Goal: Task Accomplishment & Management: Use online tool/utility

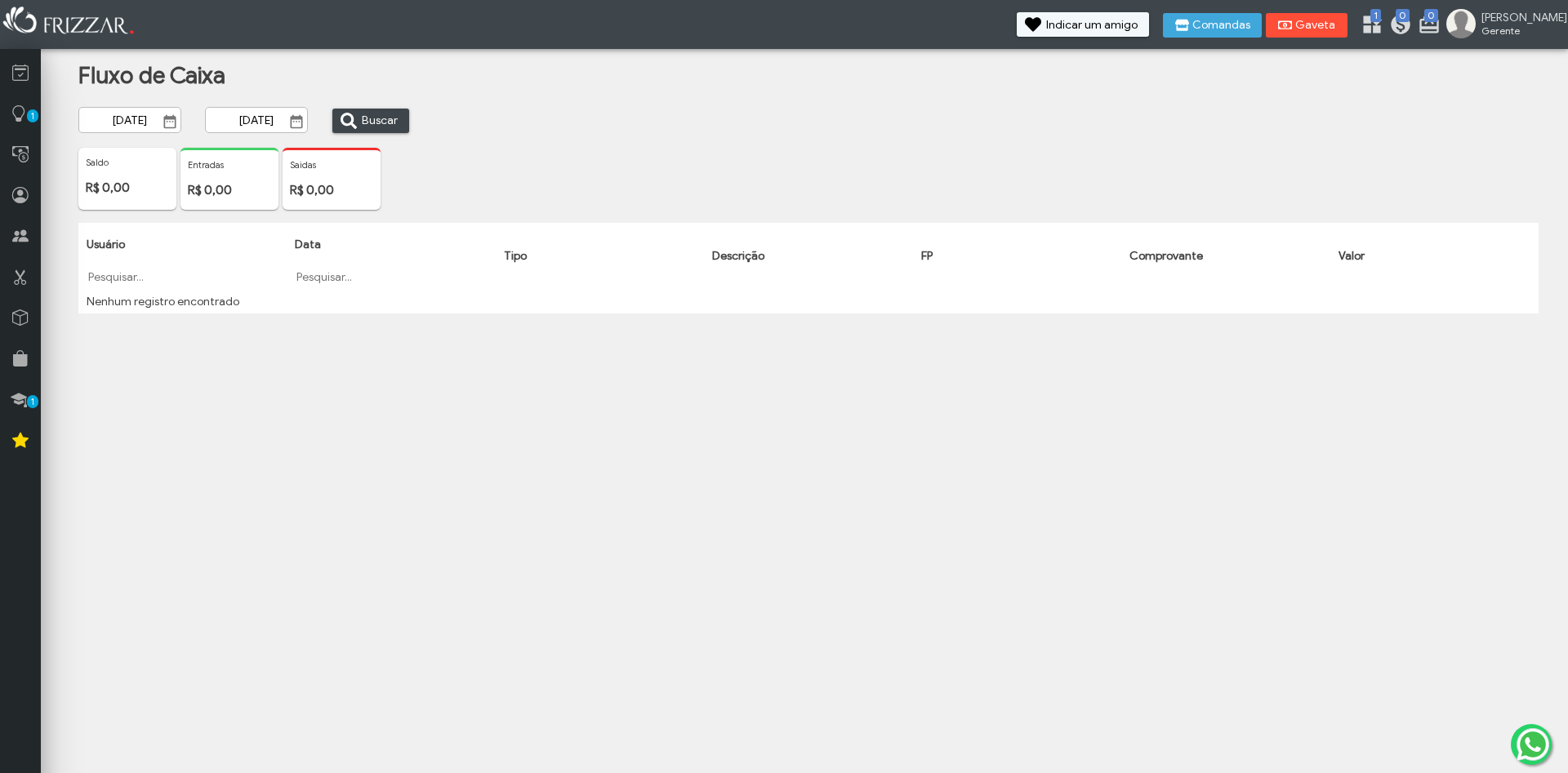
click at [1338, 33] on button "Gaveta" at bounding box center [1306, 25] width 82 height 24
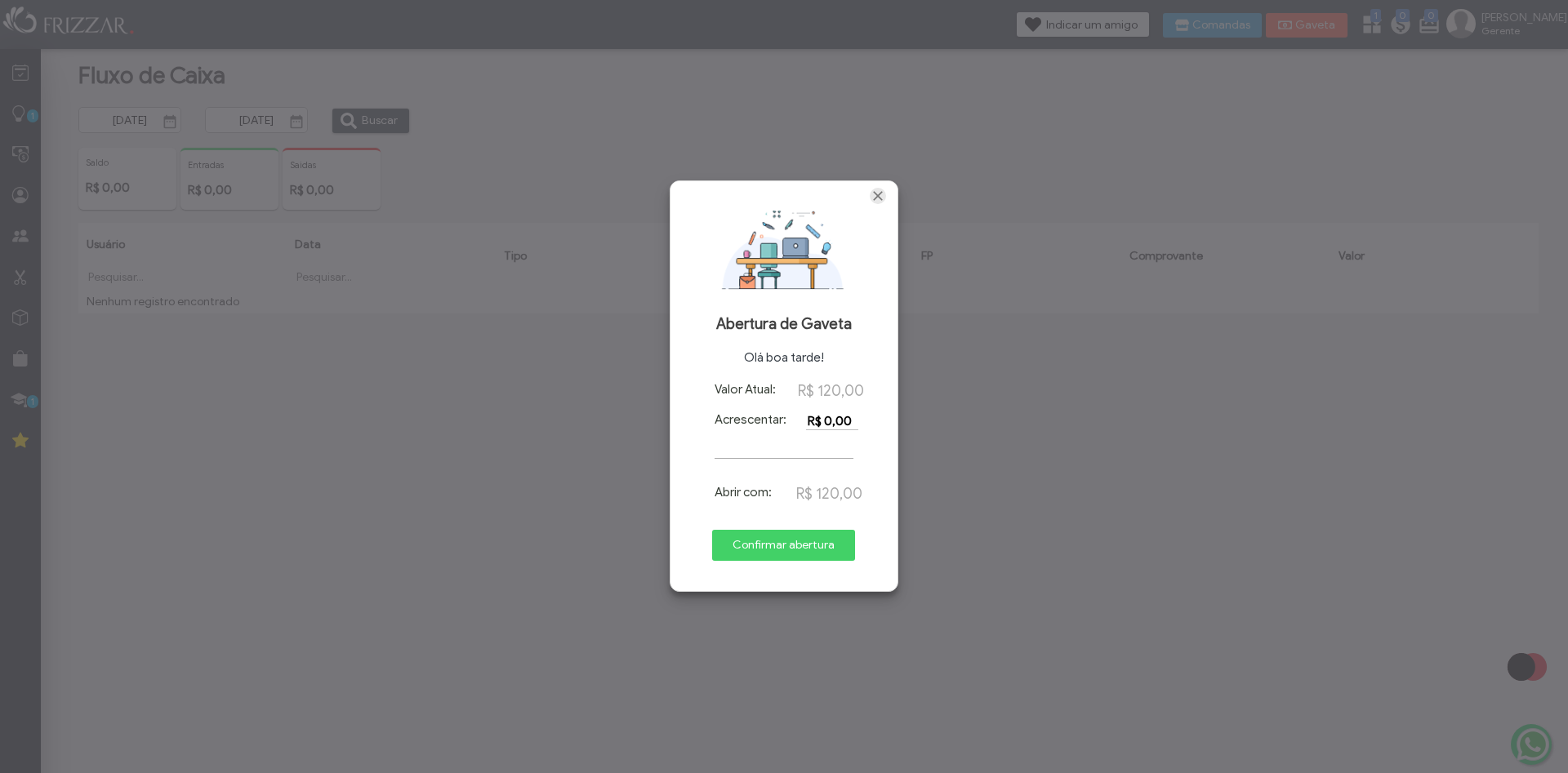
click at [879, 200] on span "Fechar" at bounding box center [878, 195] width 16 height 16
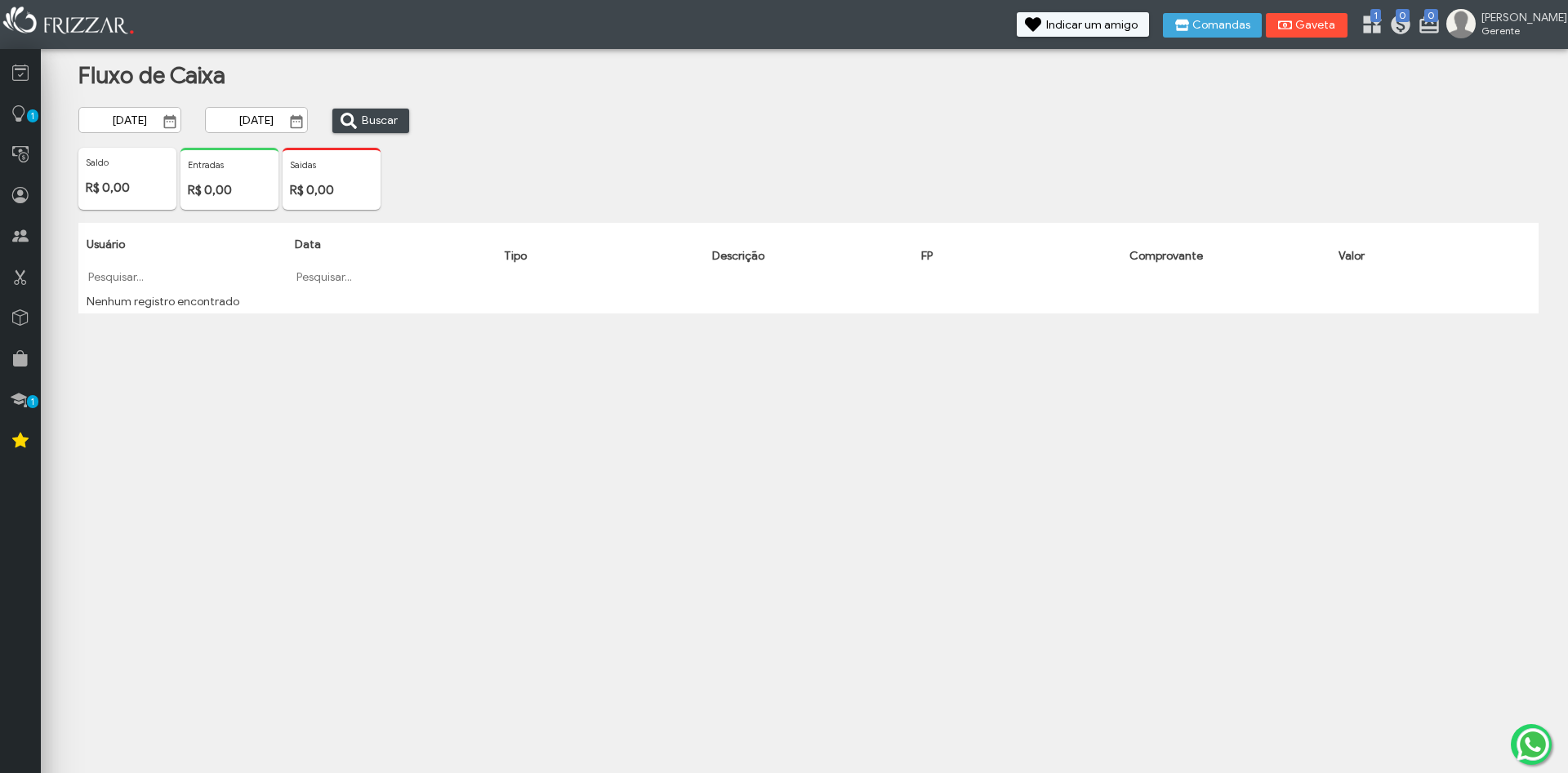
click at [1336, 25] on span "Gaveta" at bounding box center [1315, 25] width 41 height 11
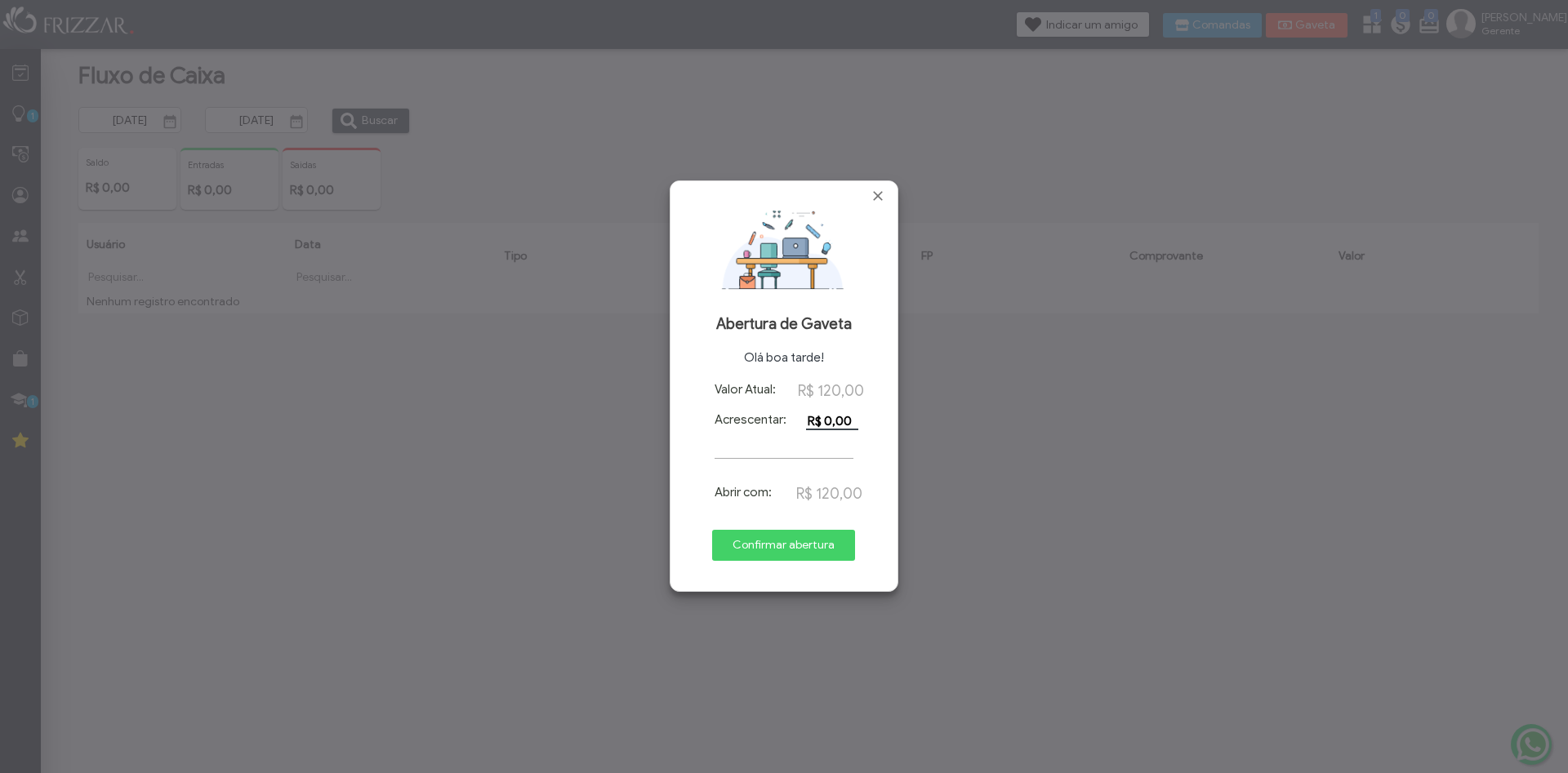
click at [820, 418] on input "R$ 0,00" at bounding box center [832, 421] width 52 height 18
type input "R$ 20,00"
click at [798, 543] on span "Confirmar abertura" at bounding box center [784, 545] width 120 height 24
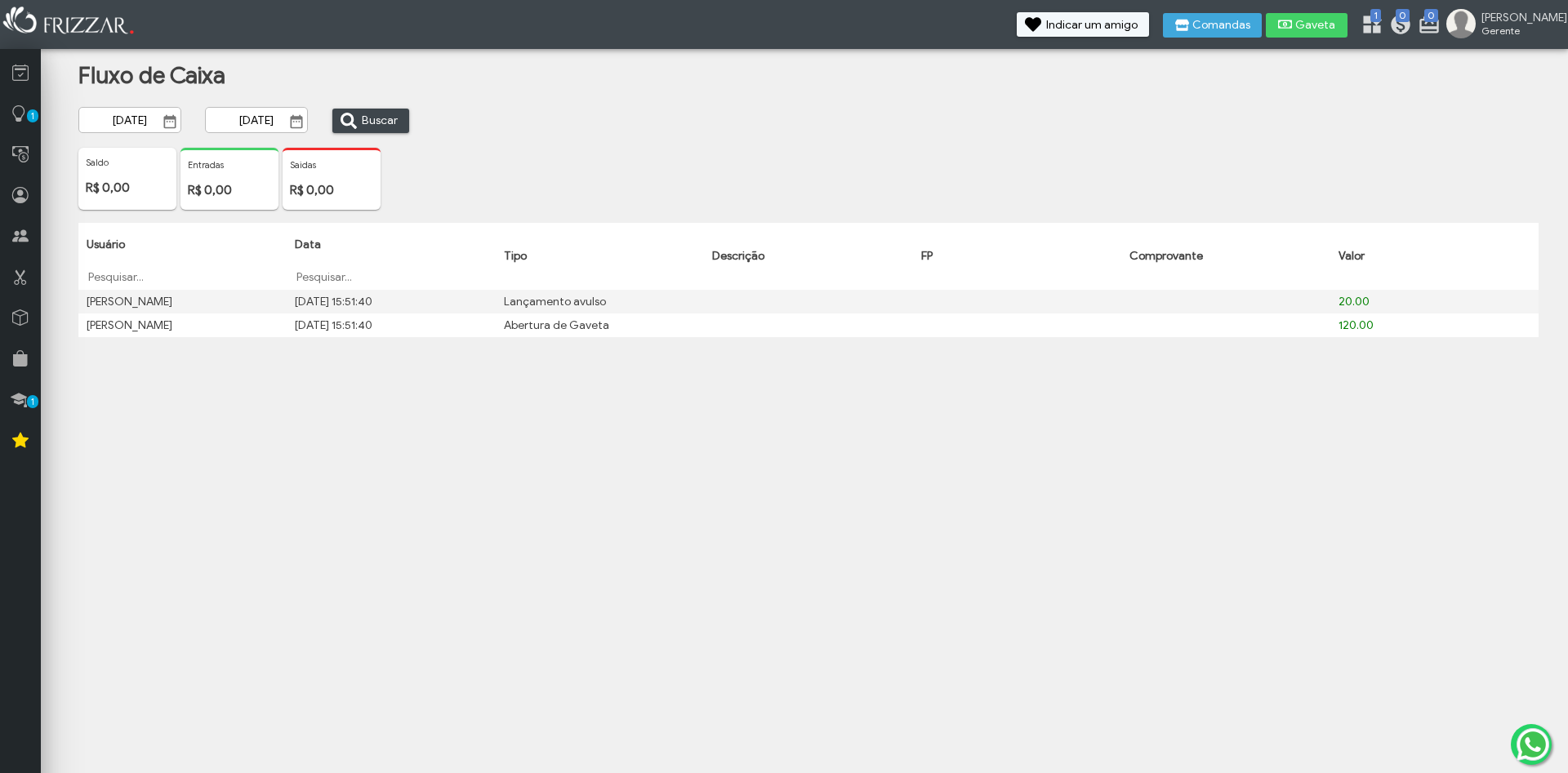
click at [1347, 41] on form "Comandas Gaveta" at bounding box center [1255, 27] width 186 height 29
click at [1336, 27] on span "Gaveta" at bounding box center [1315, 25] width 41 height 11
